Goal: Information Seeking & Learning: Learn about a topic

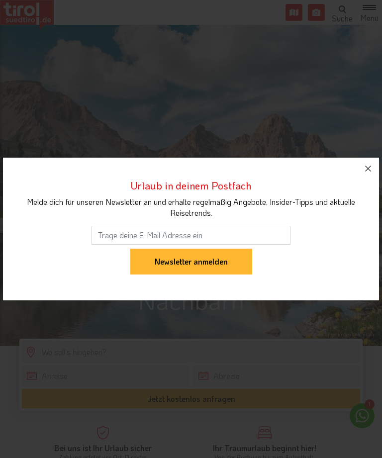
click at [368, 173] on icon "button" at bounding box center [368, 169] width 12 height 12
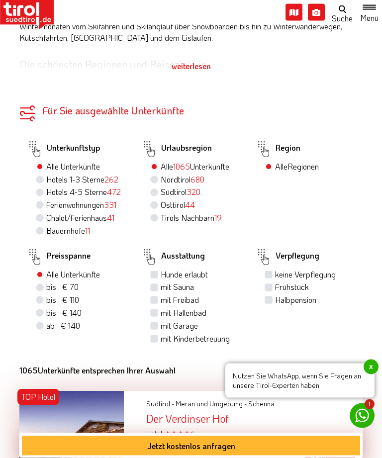
scroll to position [612, 0]
click at [275, 294] on label "Halbpension" at bounding box center [295, 299] width 41 height 11
click at [272, 296] on input "Halbpension" at bounding box center [269, 299] width 6 height 6
checkbox input "true"
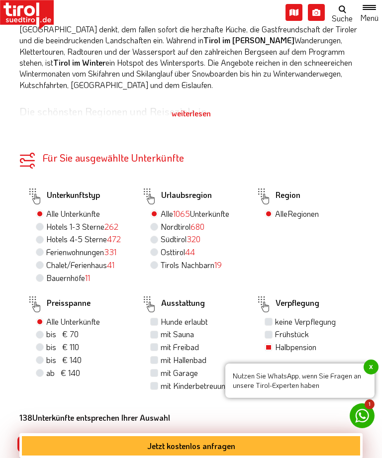
click at [365, 374] on span "x" at bounding box center [370, 366] width 15 height 15
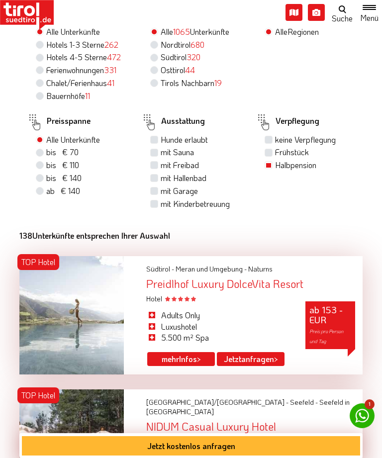
scroll to position [795, 0]
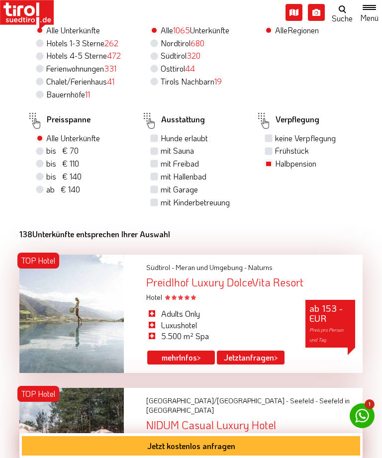
click at [161, 171] on label "mit Hallenbad" at bounding box center [184, 176] width 46 height 11
click at [158, 173] on input "mit Hallenbad" at bounding box center [155, 176] width 6 height 6
checkbox input "true"
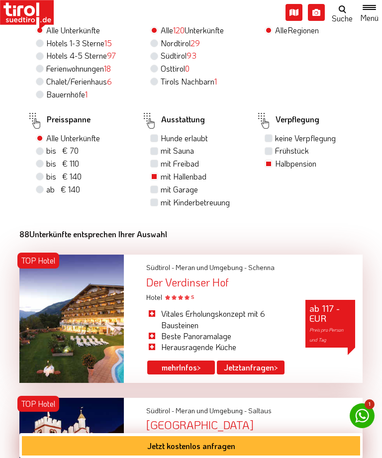
click at [161, 185] on label "mit Garage" at bounding box center [179, 189] width 37 height 11
click at [158, 186] on input "mit Garage" at bounding box center [155, 189] width 6 height 6
checkbox input "true"
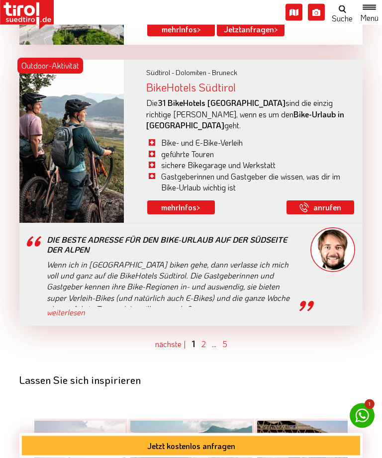
scroll to position [2779, 0]
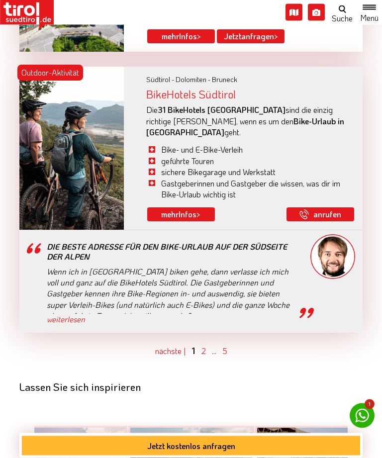
click at [203, 346] on link "2" at bounding box center [203, 351] width 4 height 10
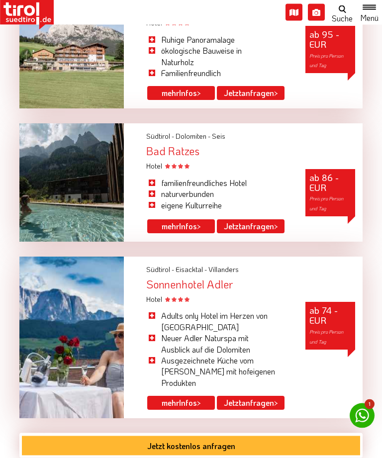
scroll to position [2620, 0]
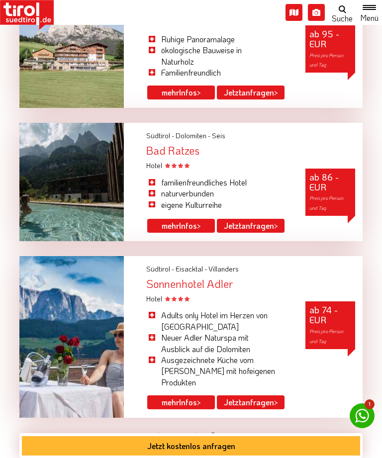
click at [226, 430] on link "3" at bounding box center [224, 435] width 5 height 10
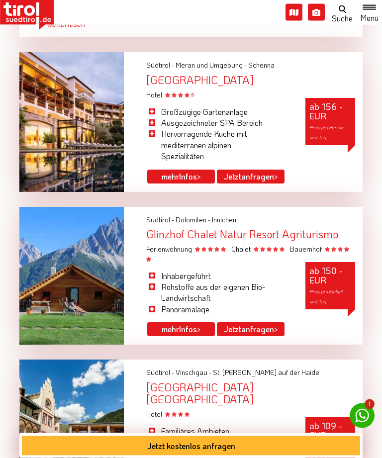
scroll to position [1808, 0]
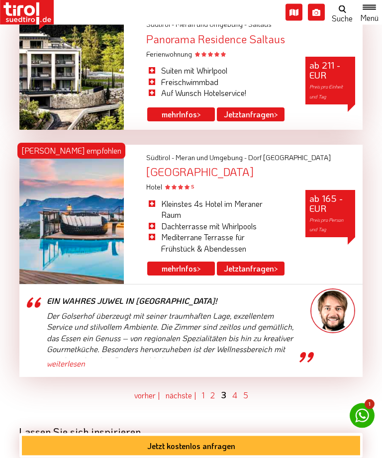
click at [236, 390] on link "4" at bounding box center [234, 395] width 5 height 10
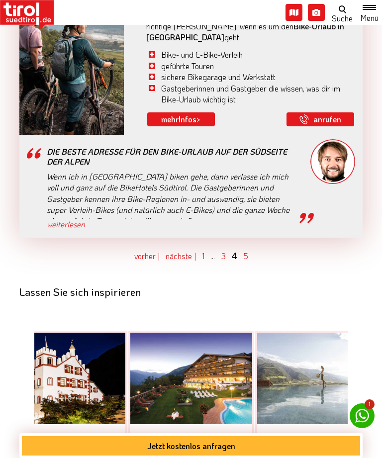
scroll to position [2871, 0]
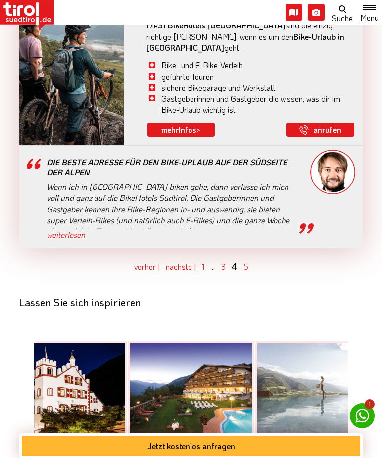
click at [248, 261] on link "5" at bounding box center [245, 266] width 5 height 10
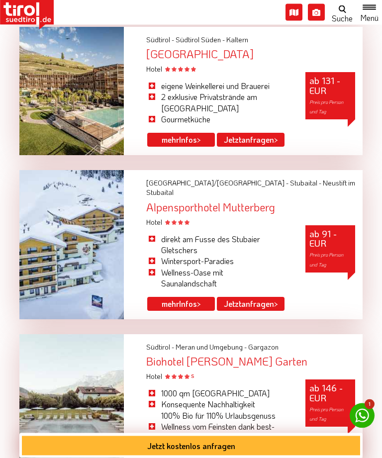
scroll to position [2094, 0]
